Goal: Navigation & Orientation: Go to known website

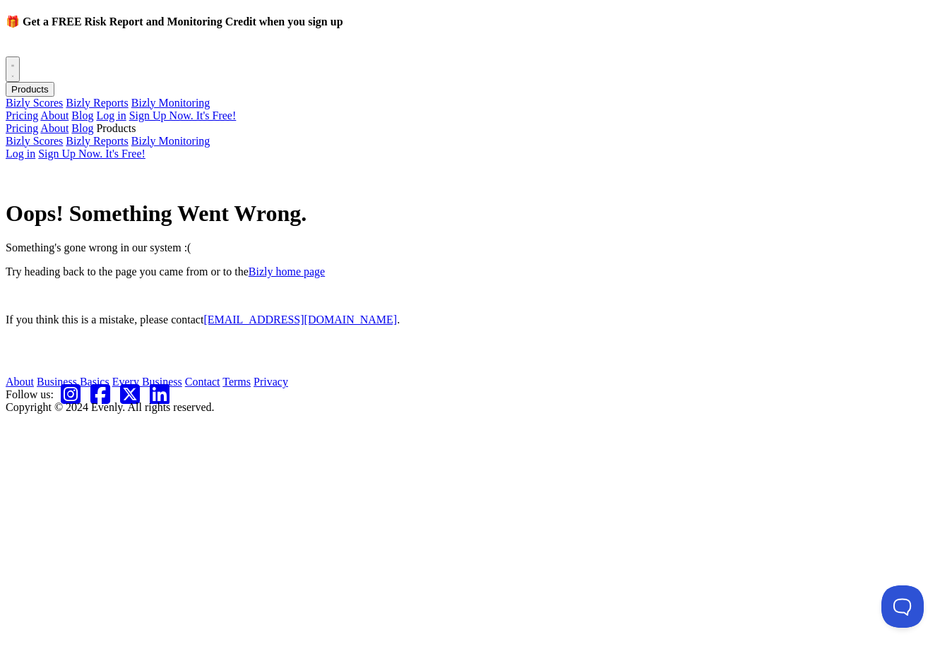
click at [509, 122] on div "Products Bizly Scores Bizly Reports Bizly Monitoring Pricing About Blog Log in …" at bounding box center [476, 102] width 941 height 40
click at [585, 227] on h1 "Oops! Something Went Wrong." at bounding box center [476, 214] width 941 height 26
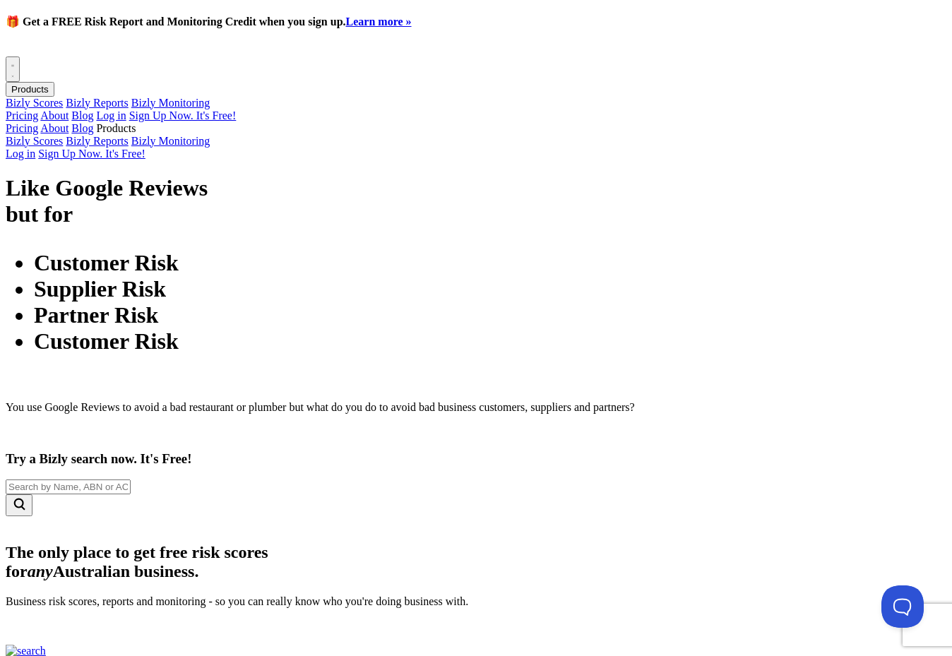
click at [109, 121] on link "Log in" at bounding box center [111, 115] width 30 height 12
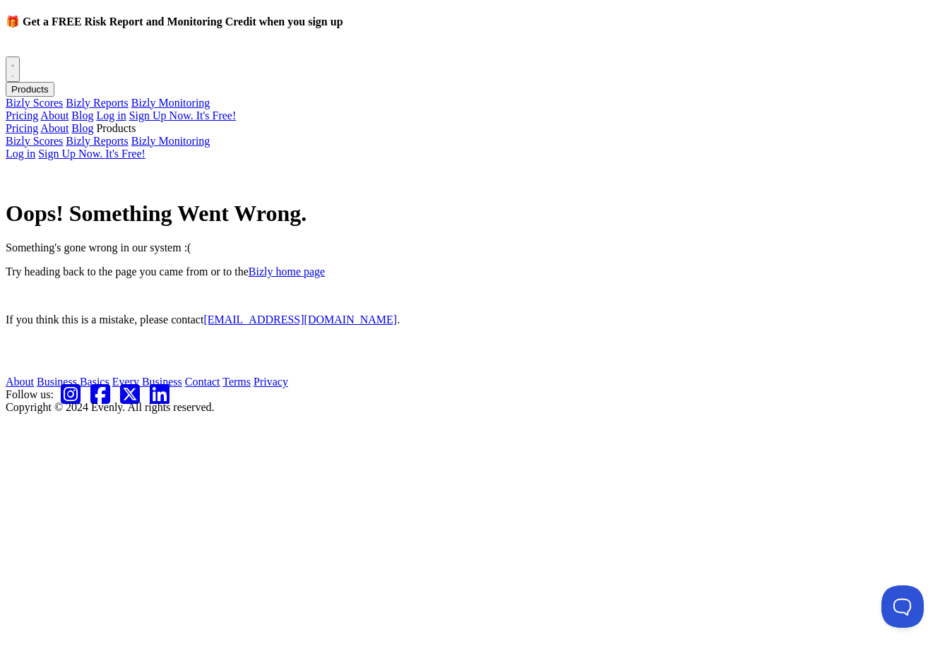
click at [258, 327] on div "Oops! Something Went Wrong. Something's gone wrong in our system :( Try heading…" at bounding box center [476, 243] width 941 height 167
click at [6, 54] on img at bounding box center [6, 54] width 0 height 0
click at [466, 420] on html "🎁 Get a FREE Risk Report and Monitoring Credit when you sign up Open main menu …" at bounding box center [476, 210] width 952 height 420
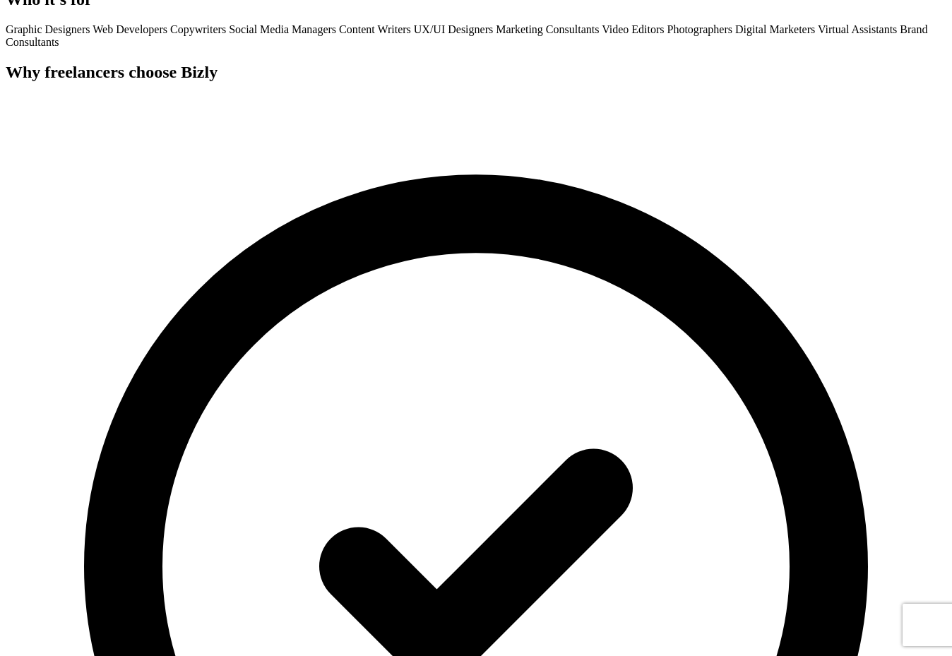
scroll to position [789, 0]
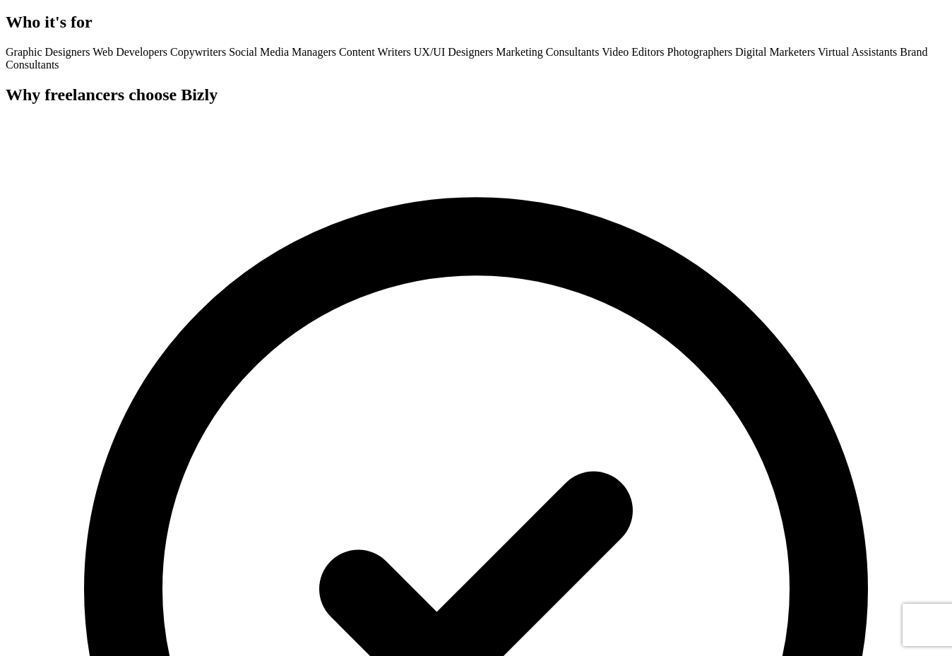
click at [754, 206] on icon at bounding box center [476, 589] width 941 height 941
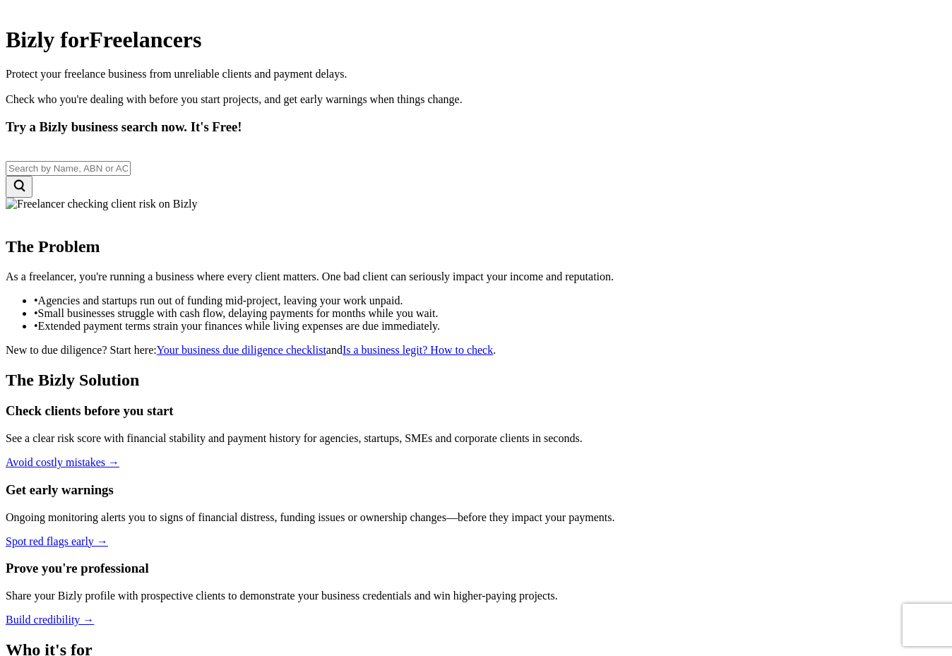
scroll to position [160, 0]
